Goal: Find contact information: Find contact information

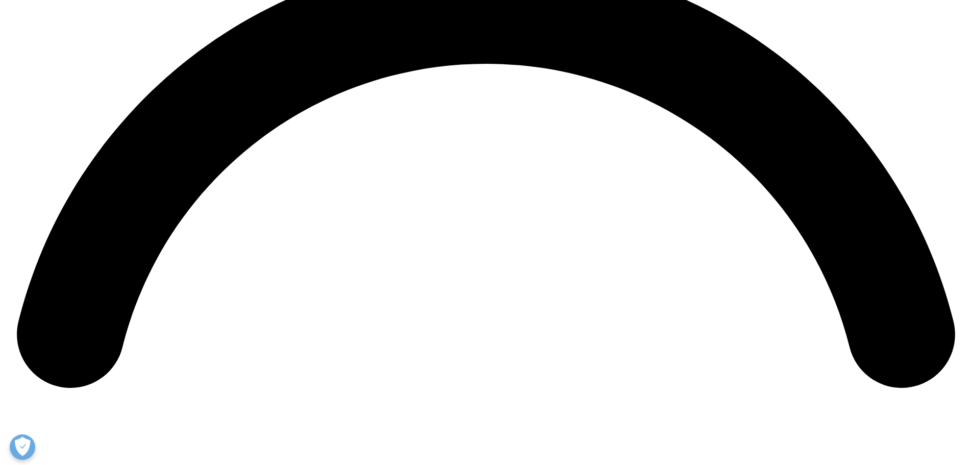
scroll to position [2245, 0]
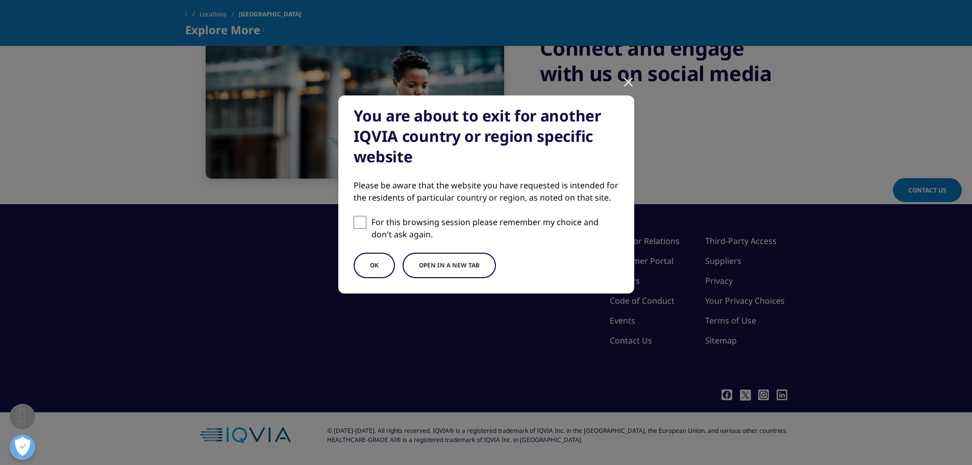
click at [373, 272] on button "OK" at bounding box center [374, 266] width 41 height 26
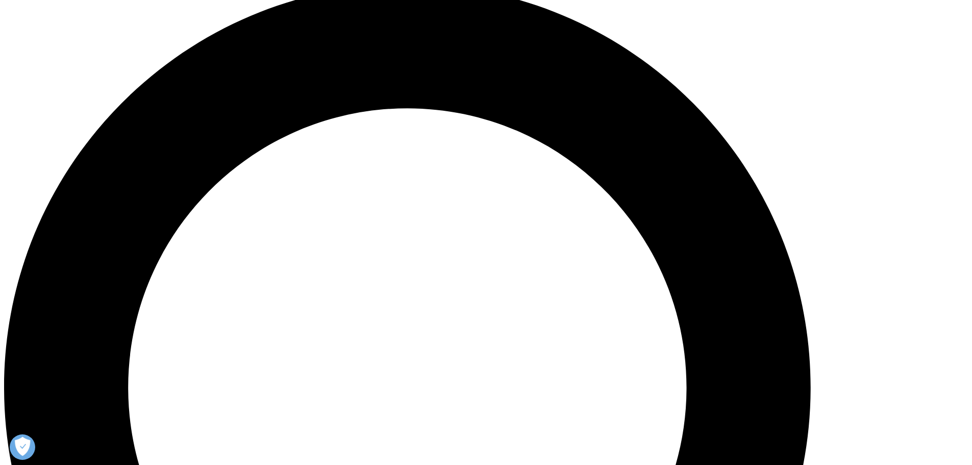
scroll to position [1020, 0]
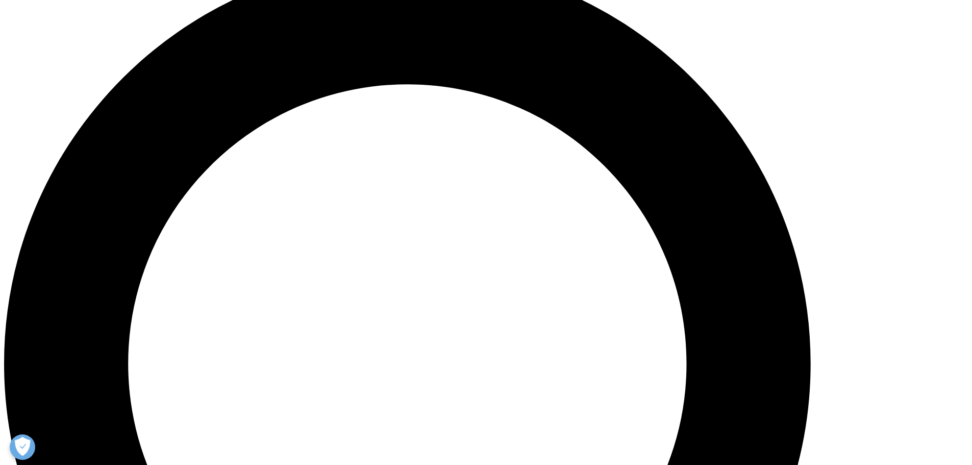
drag, startPoint x: 257, startPoint y: 283, endPoint x: 197, endPoint y: 284, distance: 59.2
copy p "866 267 4479"
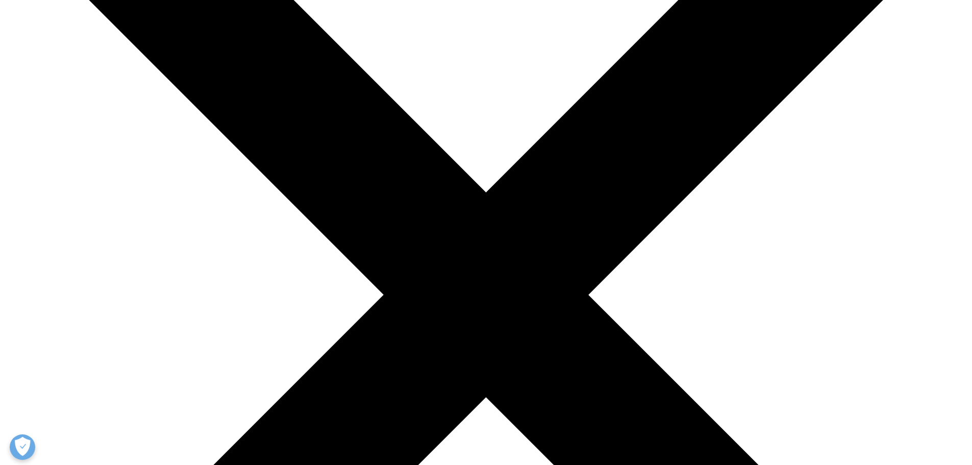
scroll to position [204, 0]
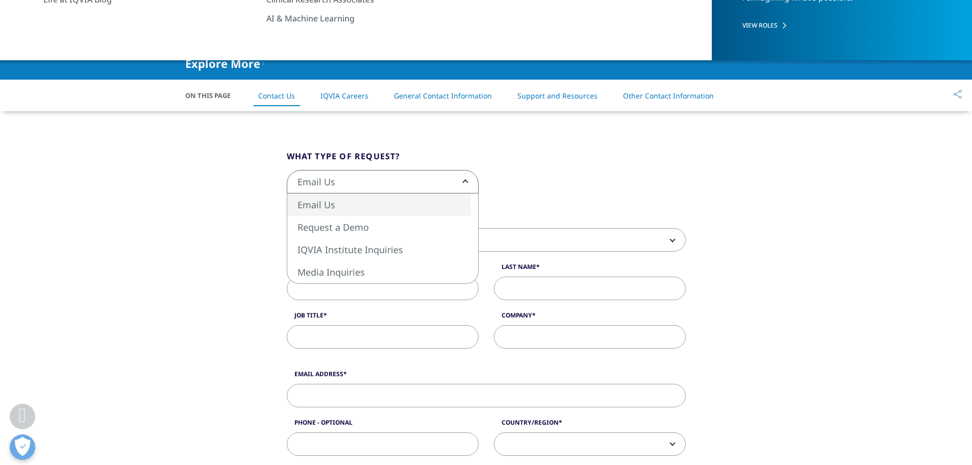
click at [466, 183] on span "Email Us" at bounding box center [383, 181] width 192 height 23
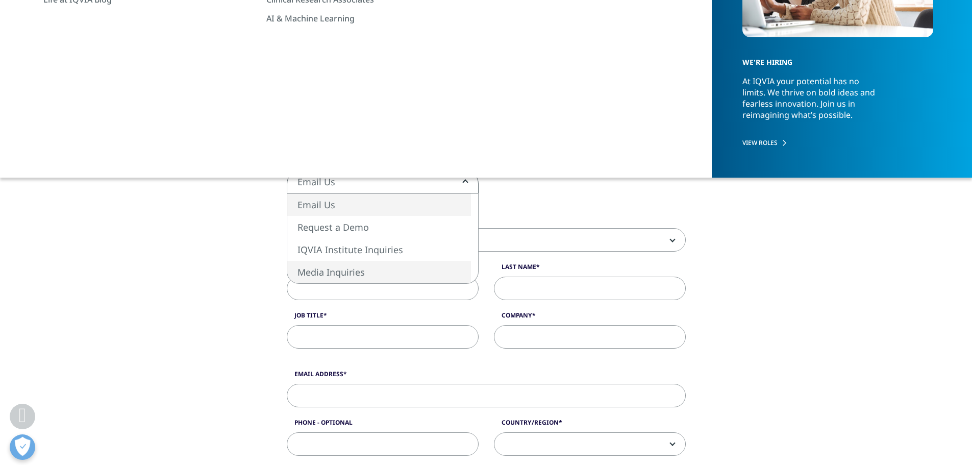
select select "https://www.iqvia.com/contact/media"
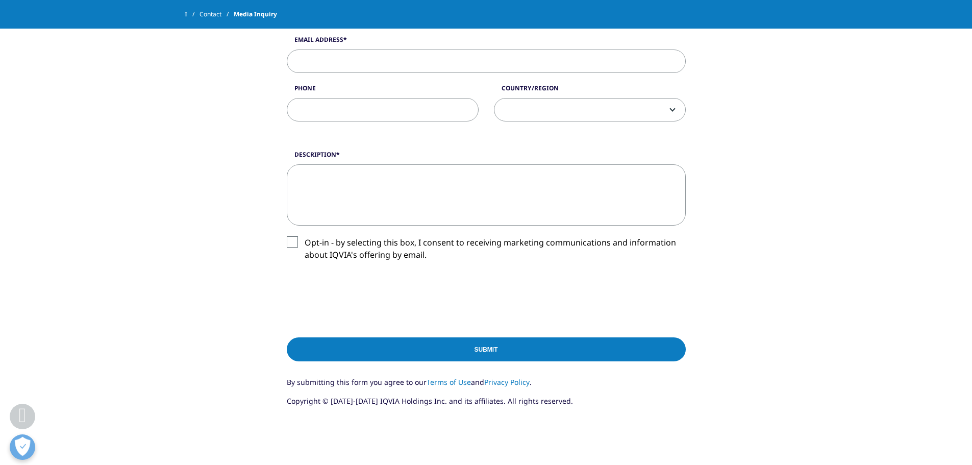
scroll to position [816, 0]
